Goal: Browse casually: Explore the website without a specific task or goal

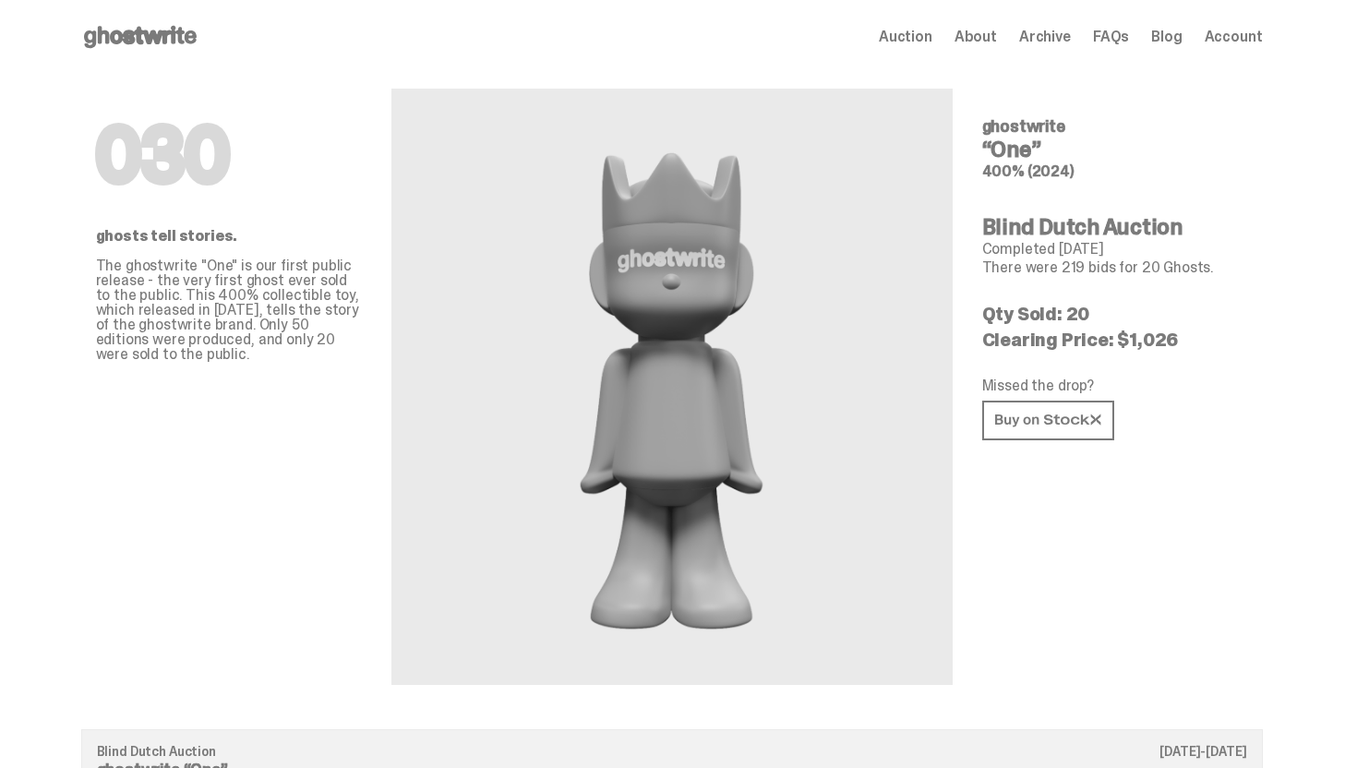
click at [906, 33] on span "Auction" at bounding box center [906, 37] width 54 height 15
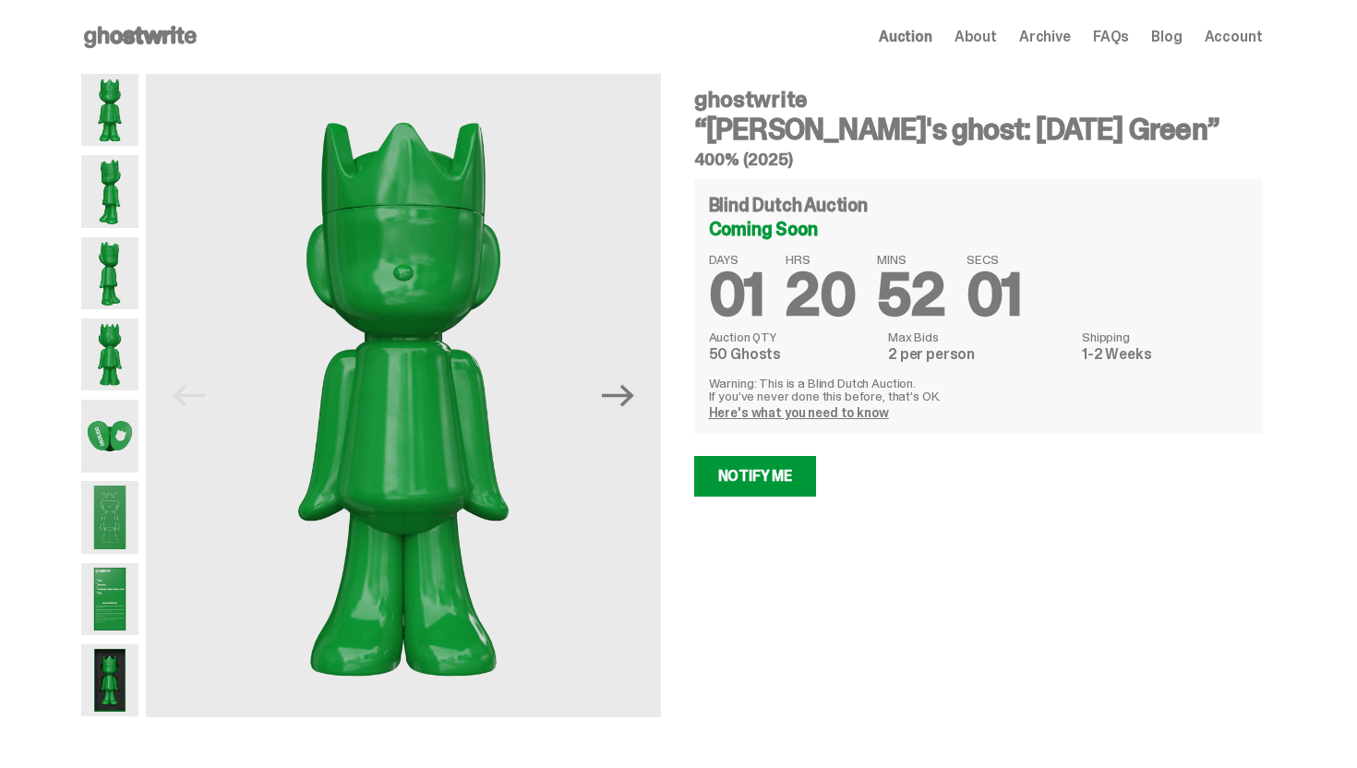
click at [155, 35] on use at bounding box center [140, 37] width 113 height 22
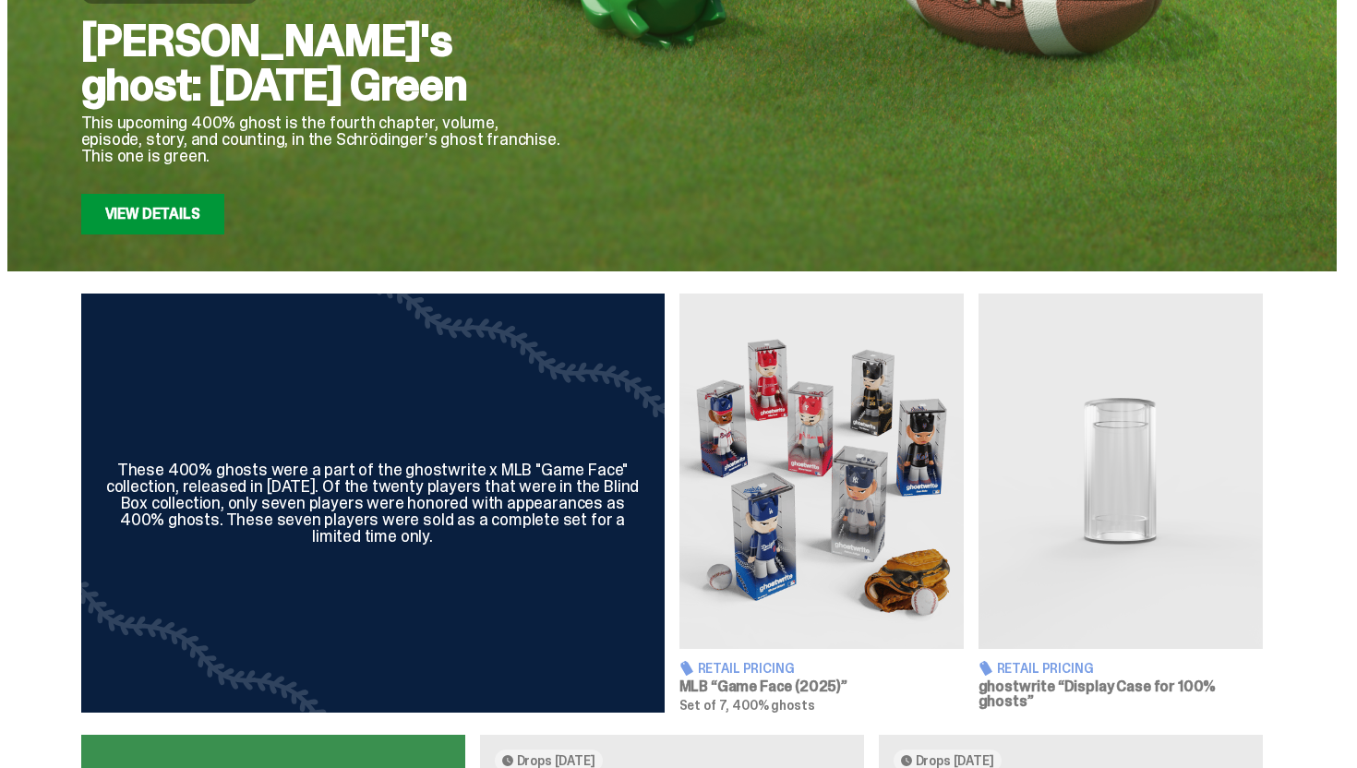
scroll to position [395, 0]
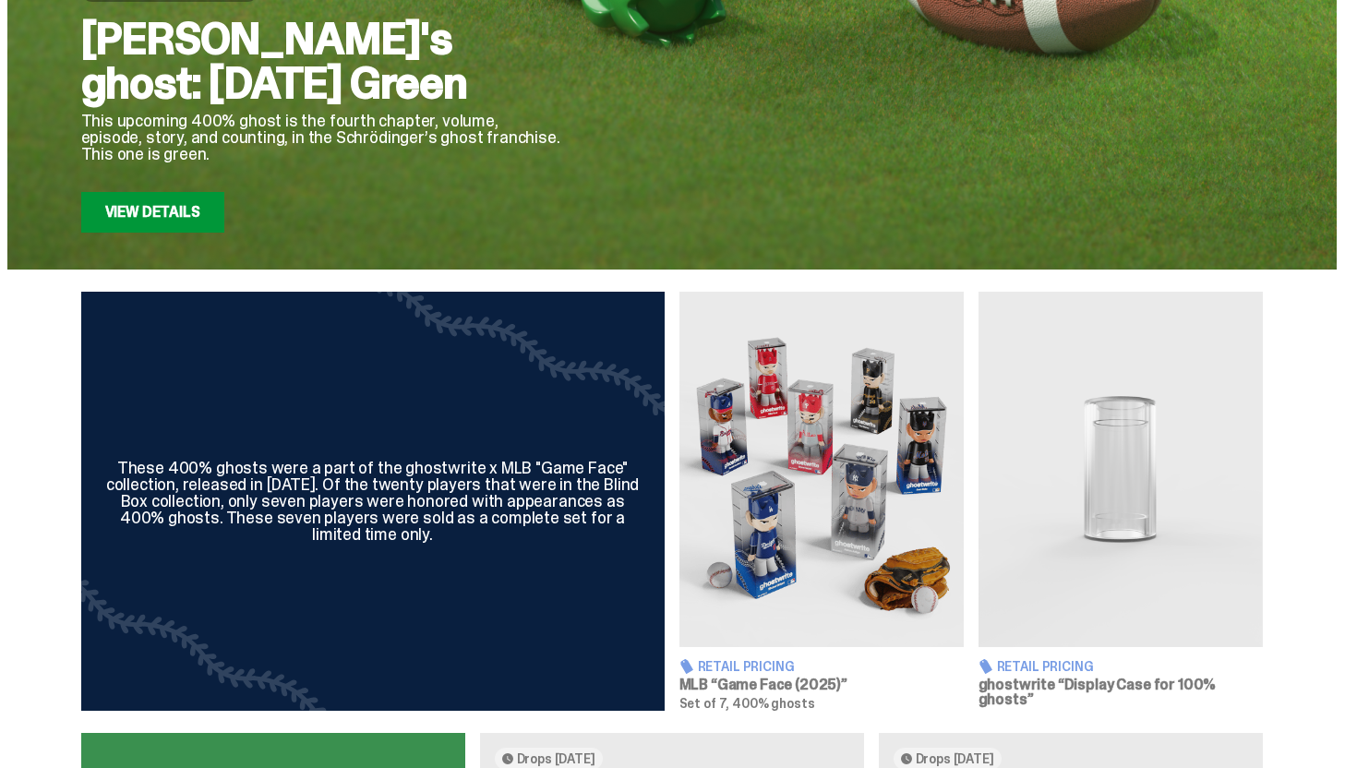
click at [834, 527] on img at bounding box center [821, 469] width 284 height 355
